Goal: Find specific page/section: Find specific page/section

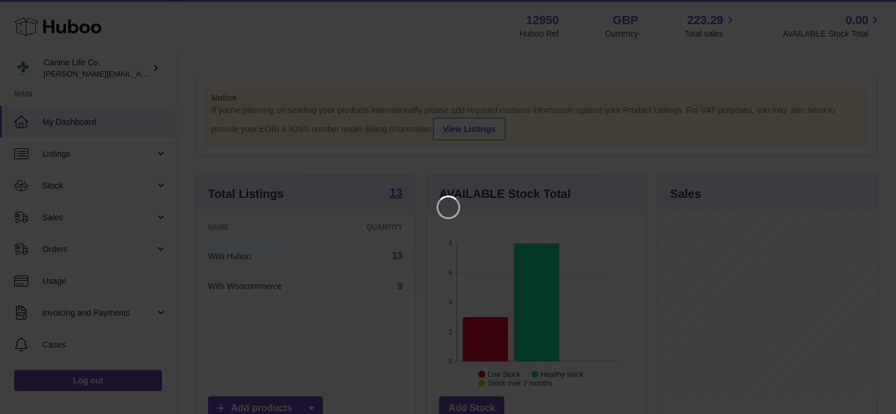
scroll to position [184, 221]
click at [73, 220] on iframe at bounding box center [453, 207] width 858 height 367
click at [871, 13] on icon "Close" at bounding box center [874, 10] width 9 height 9
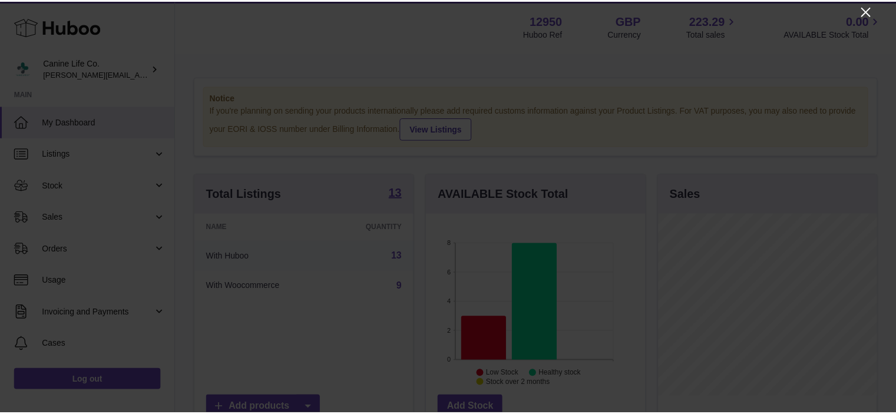
scroll to position [588915, 588880]
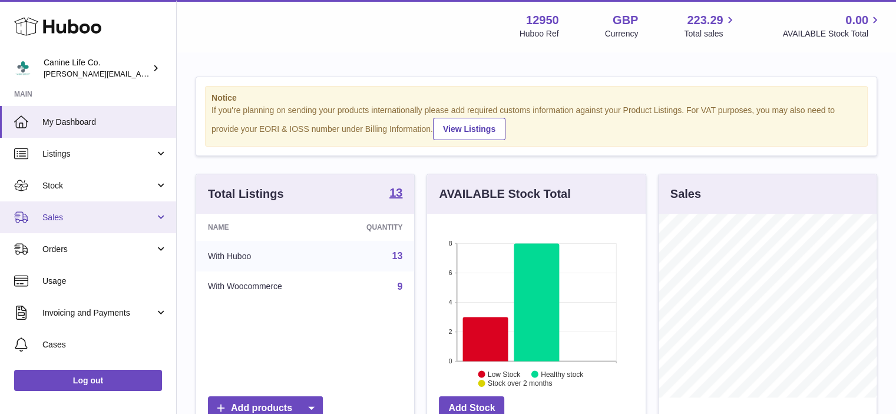
click at [83, 220] on span "Sales" at bounding box center [98, 217] width 113 height 11
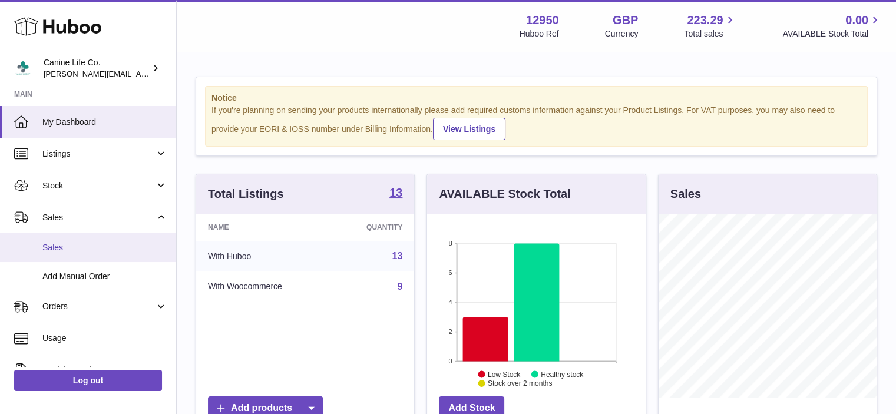
click at [80, 248] on span "Sales" at bounding box center [104, 247] width 125 height 11
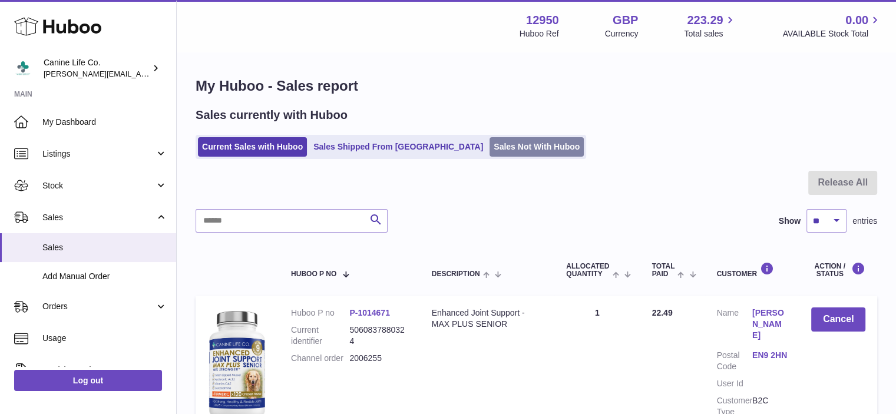
click at [504, 149] on link "Sales Not With Huboo" at bounding box center [537, 146] width 94 height 19
